Goal: Information Seeking & Learning: Learn about a topic

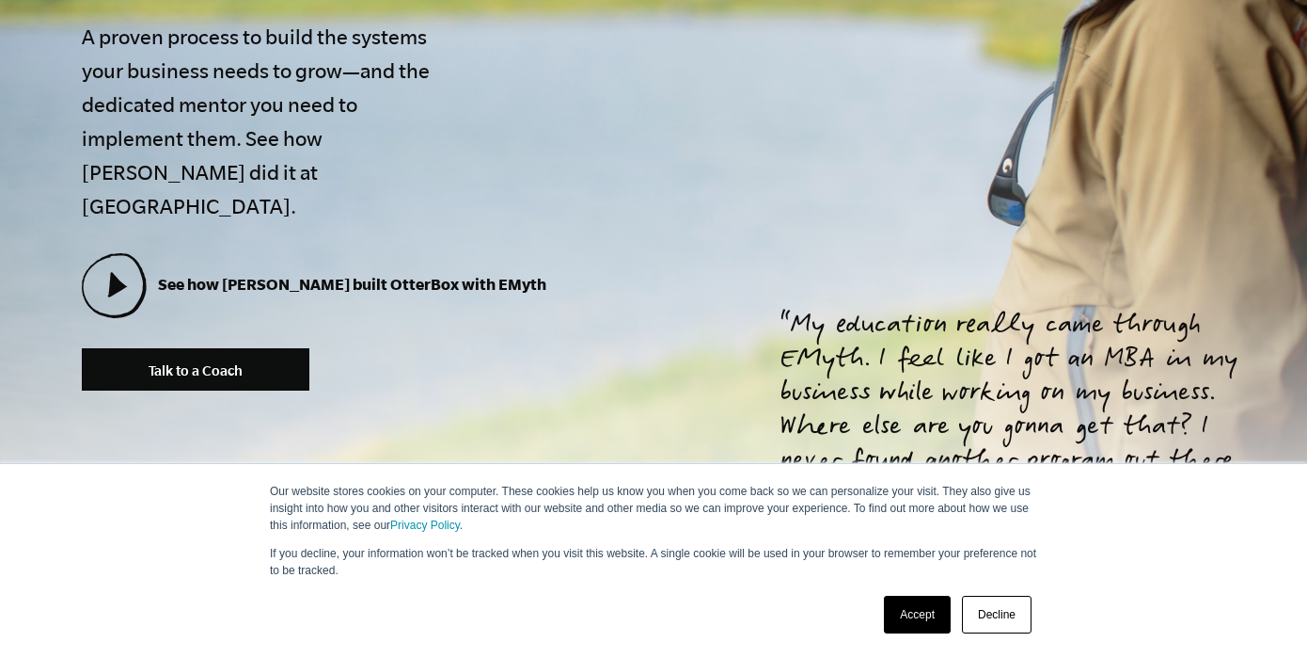
scroll to position [658, 0]
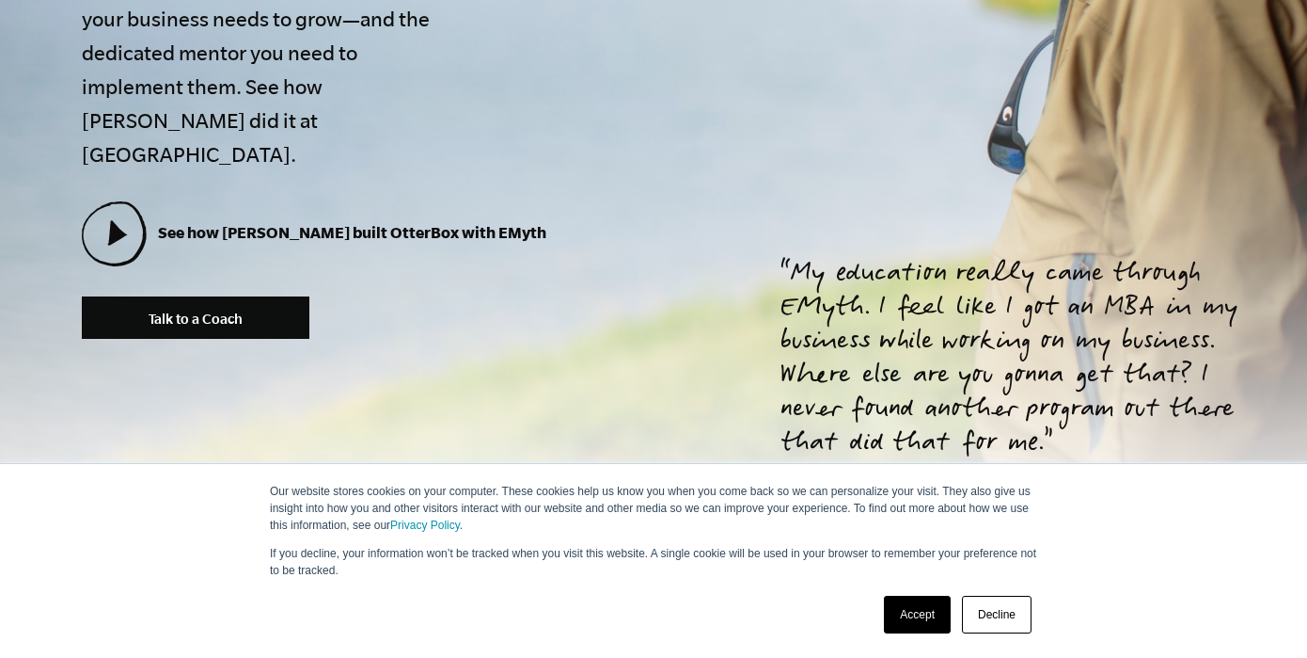
click at [891, 617] on link "Accept" at bounding box center [917, 614] width 67 height 38
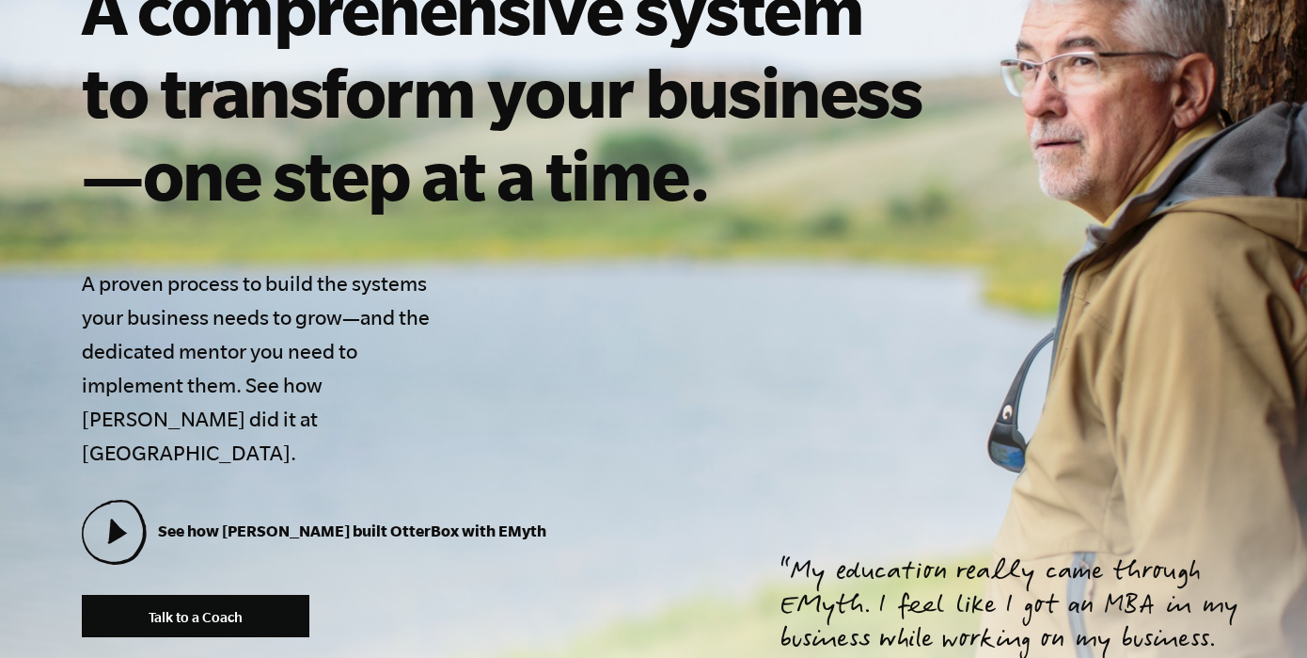
scroll to position [0, 0]
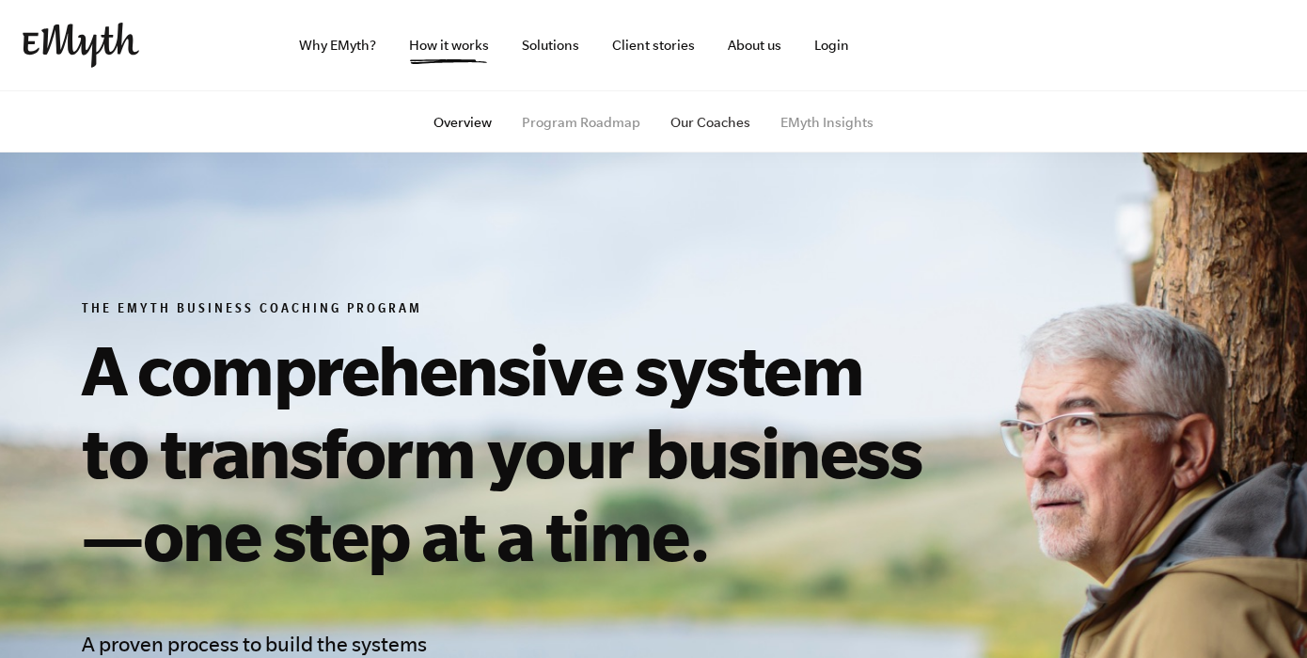
click at [722, 124] on link "Our Coaches" at bounding box center [711, 122] width 80 height 15
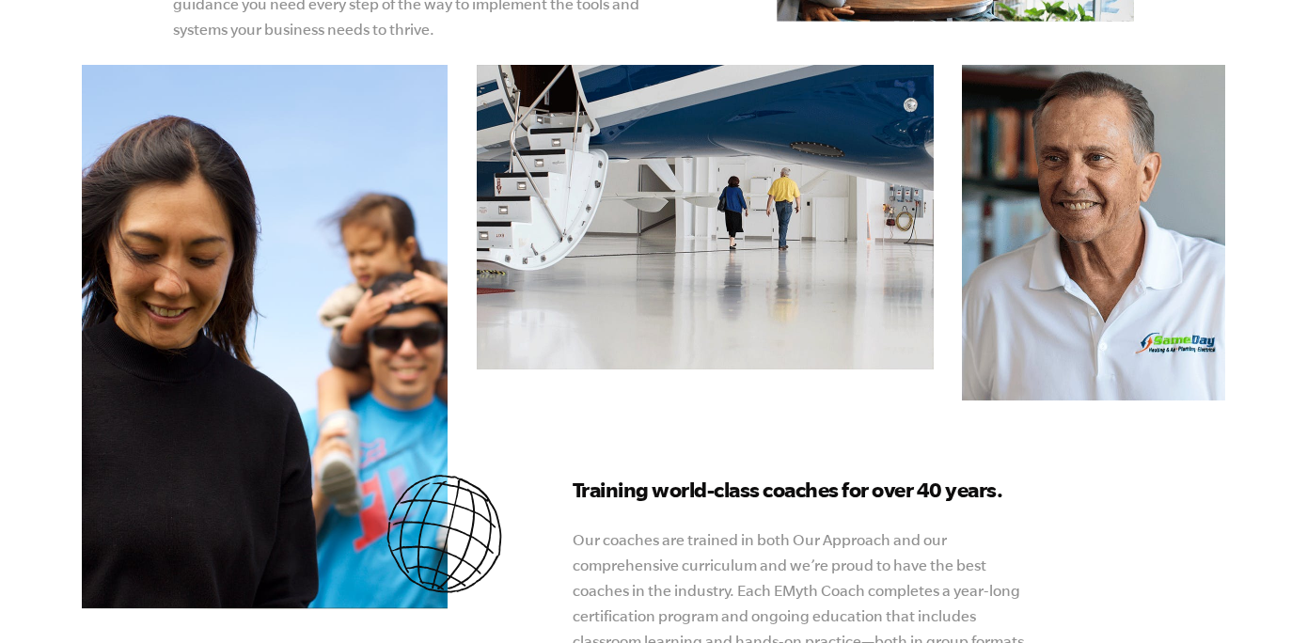
scroll to position [658, 0]
